Goal: Information Seeking & Learning: Learn about a topic

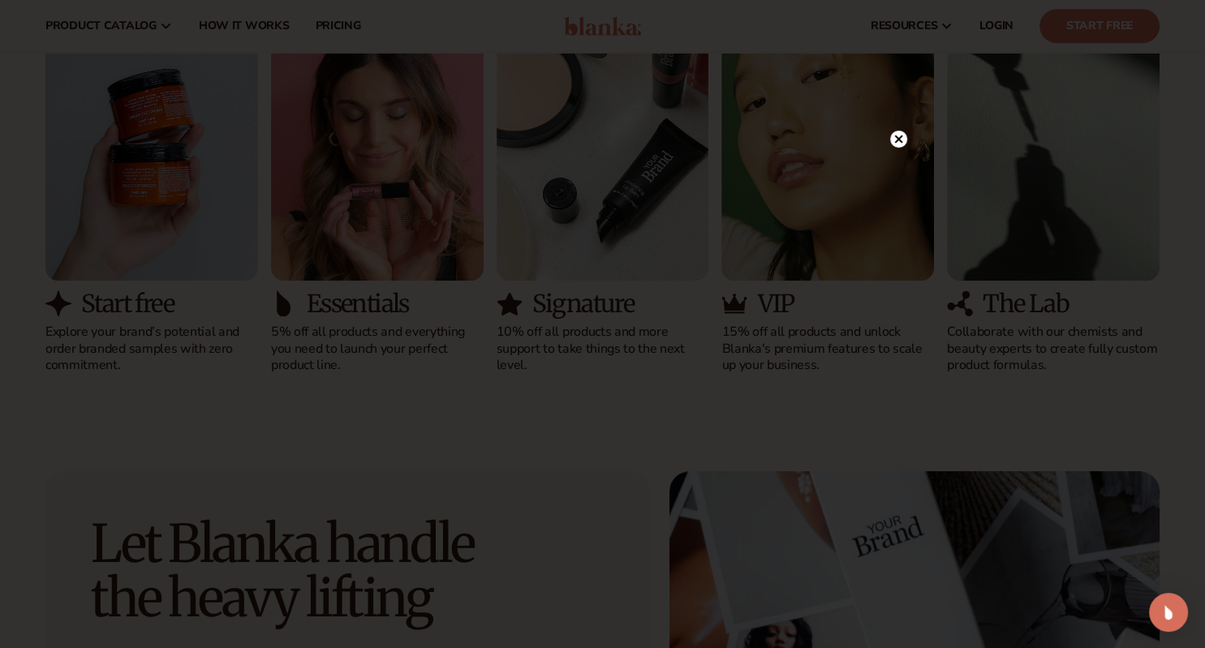
scroll to position [1588, 0]
click at [901, 136] on icon at bounding box center [898, 139] width 8 height 8
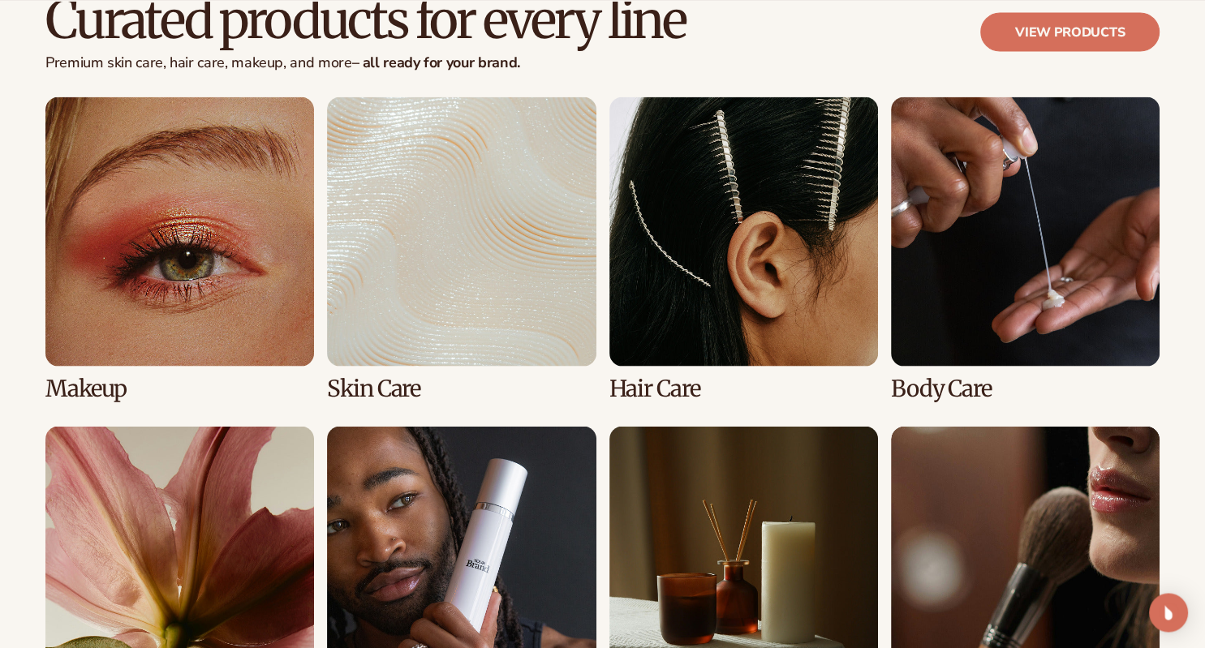
scroll to position [3090, 0]
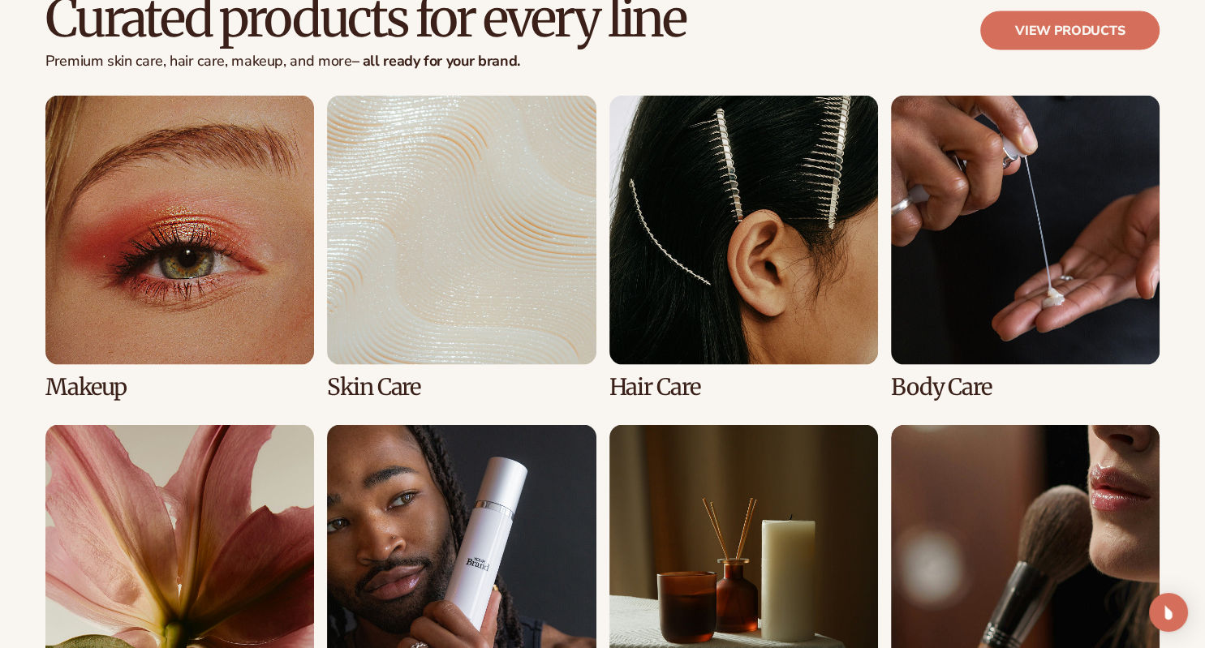
click at [212, 245] on link "1 / 8" at bounding box center [179, 247] width 269 height 303
